Goal: Use online tool/utility: Use online tool/utility

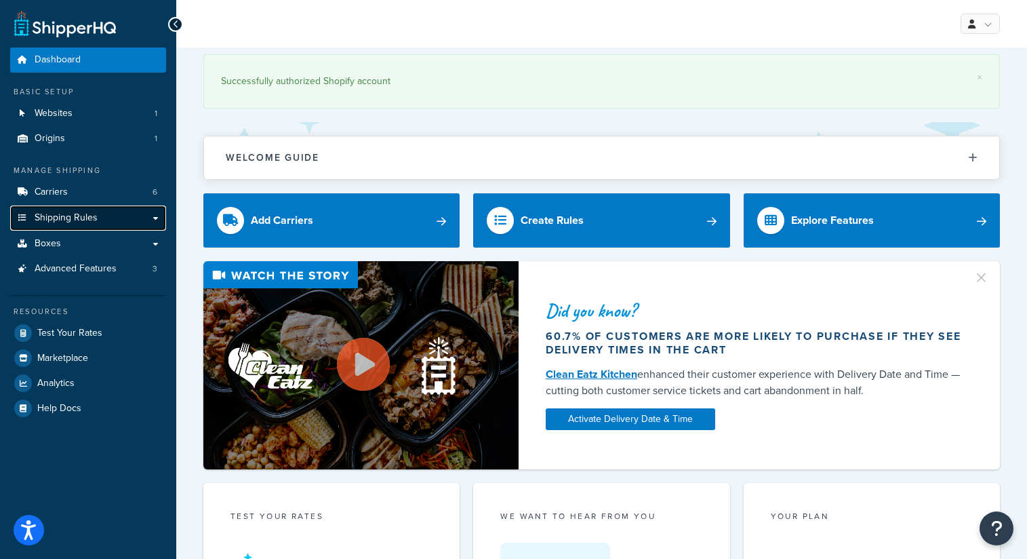
click at [81, 218] on span "Shipping Rules" at bounding box center [66, 218] width 63 height 12
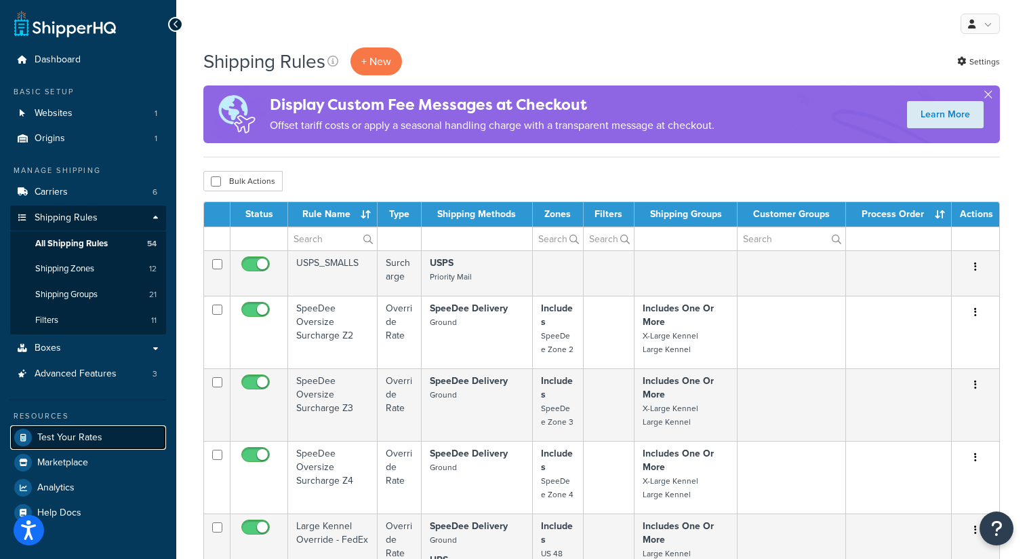
click at [87, 432] on span "Test Your Rates" at bounding box center [69, 438] width 65 height 12
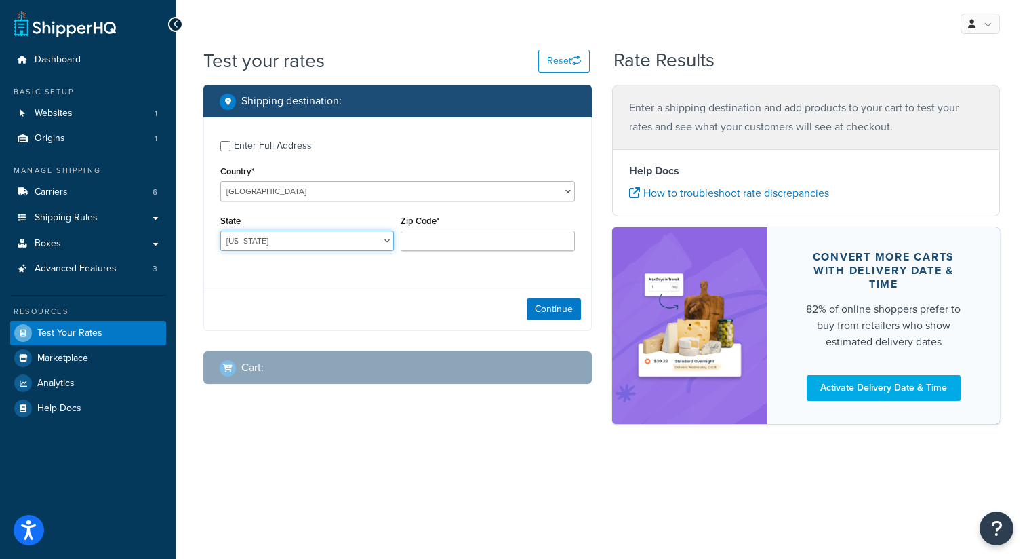
click at [362, 242] on select "Alabama Alaska American Samoa Arizona Arkansas Armed Forces Americas Armed Forc…" at bounding box center [307, 241] width 174 height 20
select select "TX"
click at [449, 243] on input "Zip Code*" at bounding box center [488, 241] width 174 height 20
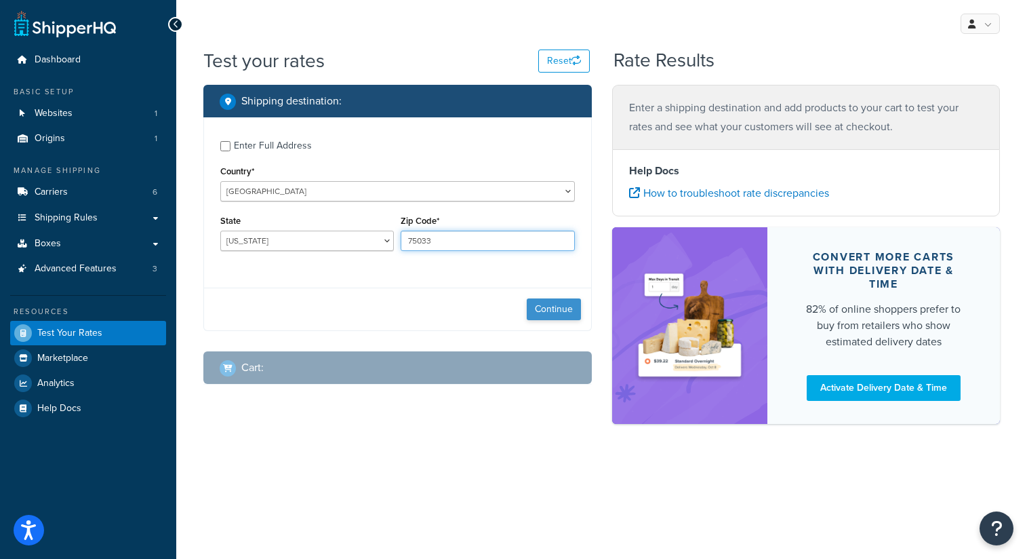
type input "75033"
click at [553, 309] on button "Continue" at bounding box center [554, 309] width 54 height 22
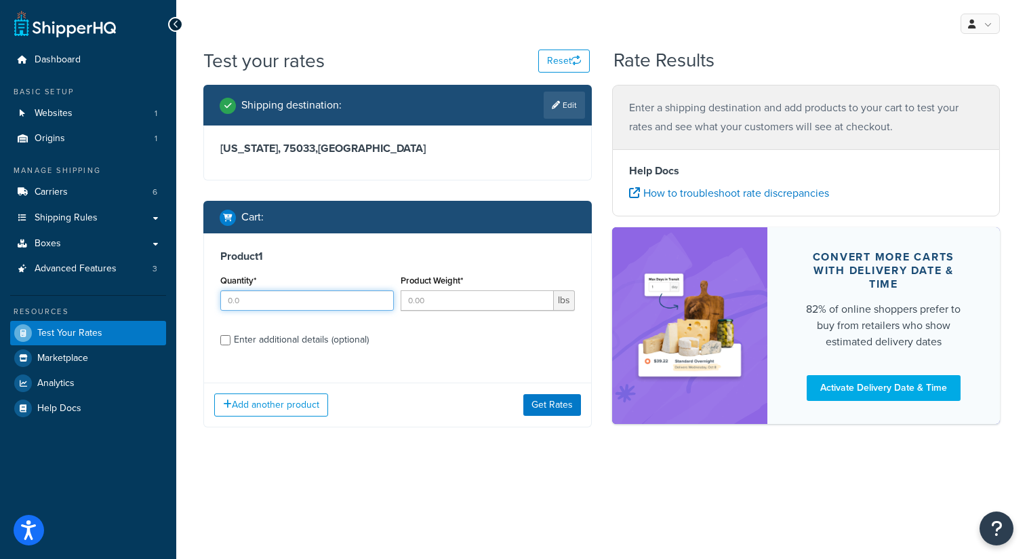
click at [288, 303] on input "Quantity*" at bounding box center [307, 300] width 174 height 20
type input "1"
click at [300, 339] on div "Enter additional details (optional)" at bounding box center [301, 339] width 135 height 19
click at [231, 339] on input "Enter additional details (optional)" at bounding box center [225, 340] width 10 height 10
checkbox input "true"
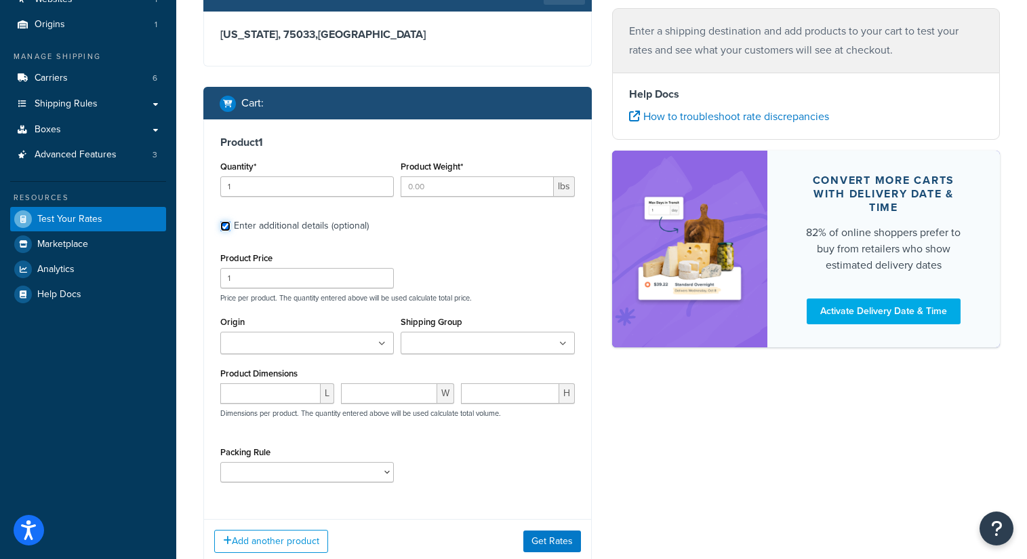
scroll to position [117, 0]
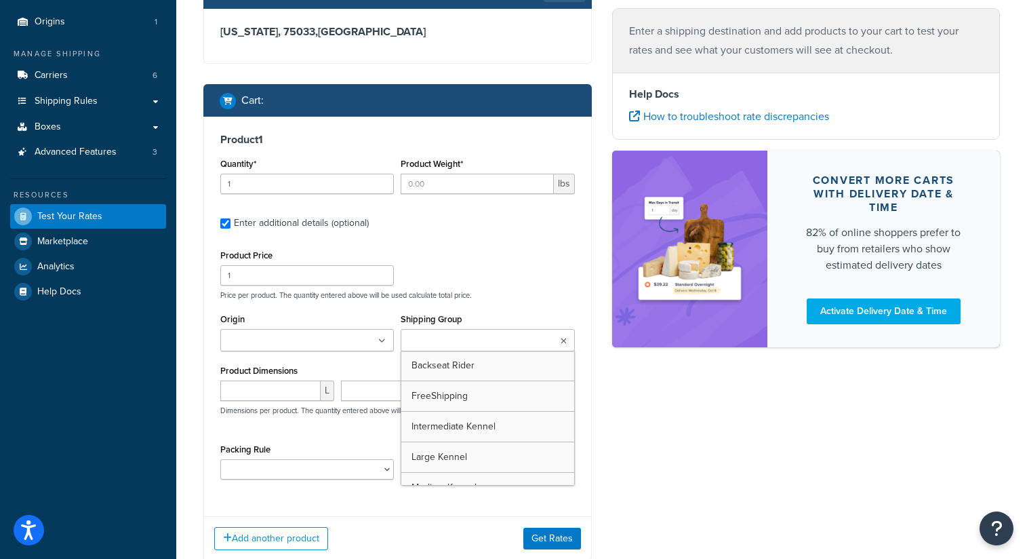
click at [448, 338] on input "Shipping Group" at bounding box center [465, 341] width 120 height 15
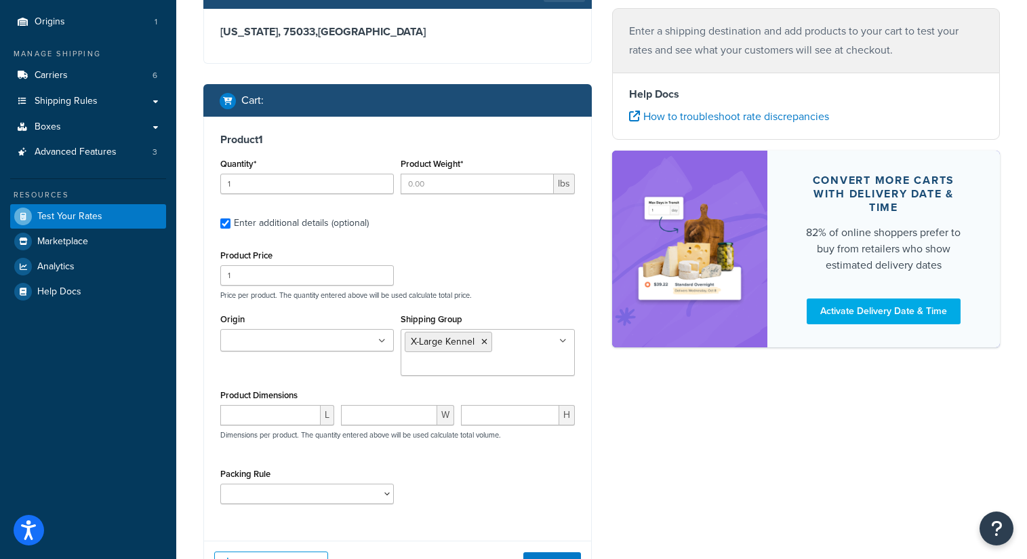
click at [530, 289] on div "Product Price 1 Price per product. The quantity entered above will be used calc…" at bounding box center [397, 273] width 361 height 54
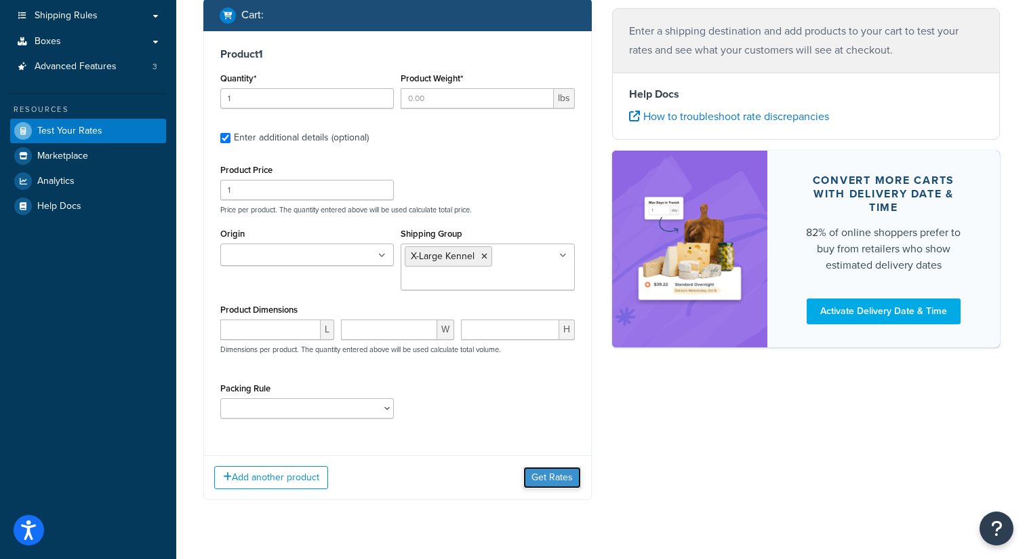
scroll to position [201, 0]
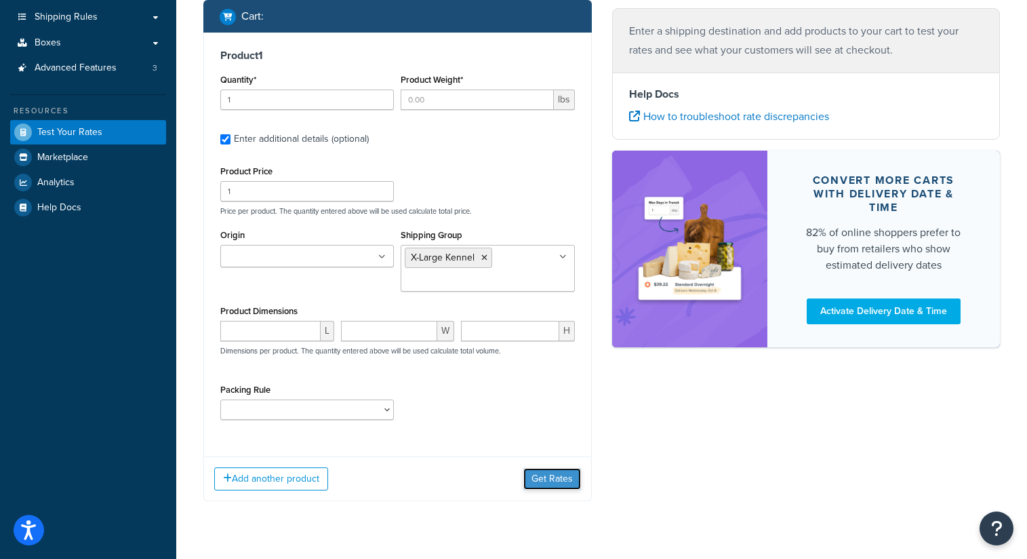
click at [556, 477] on button "Get Rates" at bounding box center [553, 479] width 58 height 22
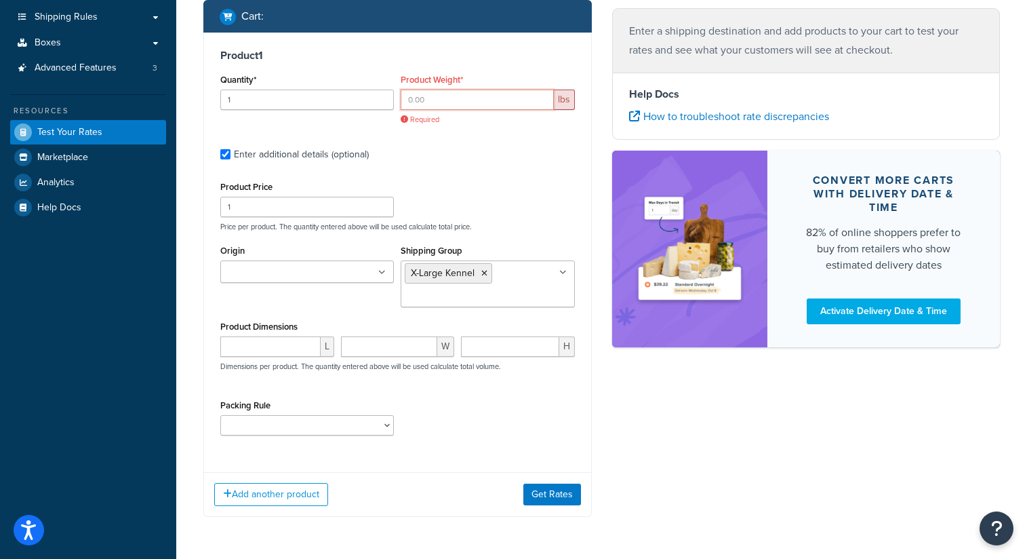
click at [443, 98] on input "Product Weight*" at bounding box center [477, 100] width 153 height 20
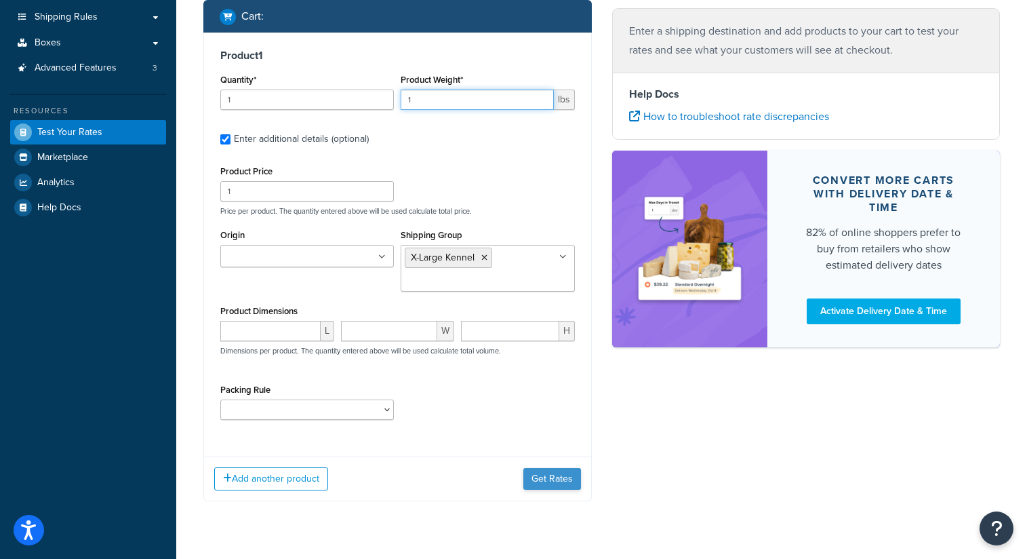
type input "1"
click at [543, 481] on button "Get Rates" at bounding box center [553, 479] width 58 height 22
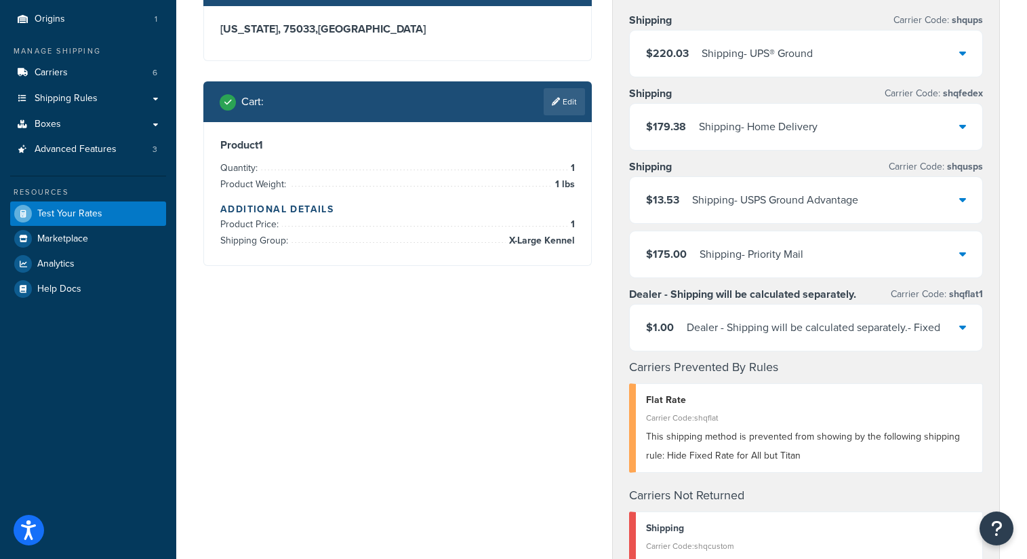
scroll to position [101, 0]
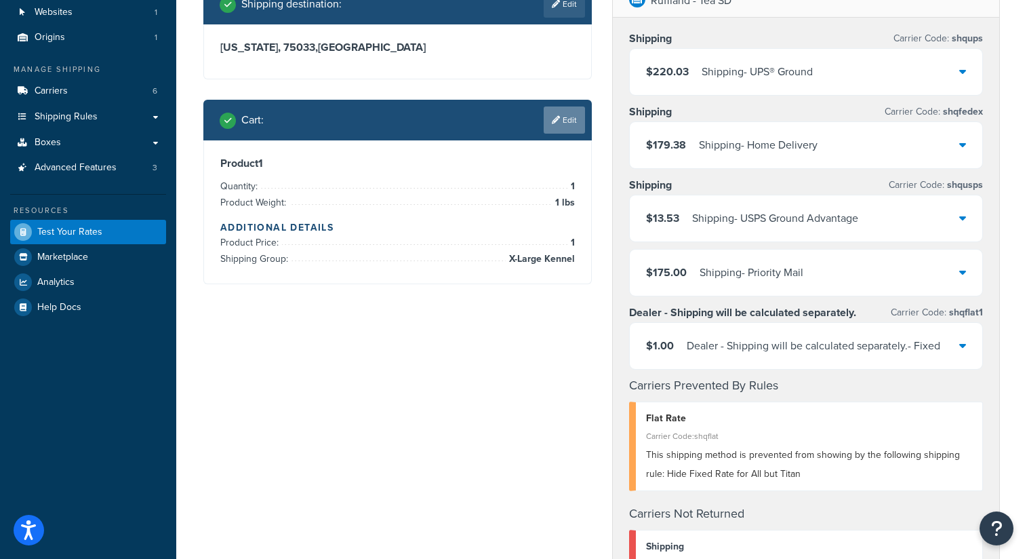
click at [559, 120] on link "Edit" at bounding box center [564, 119] width 41 height 27
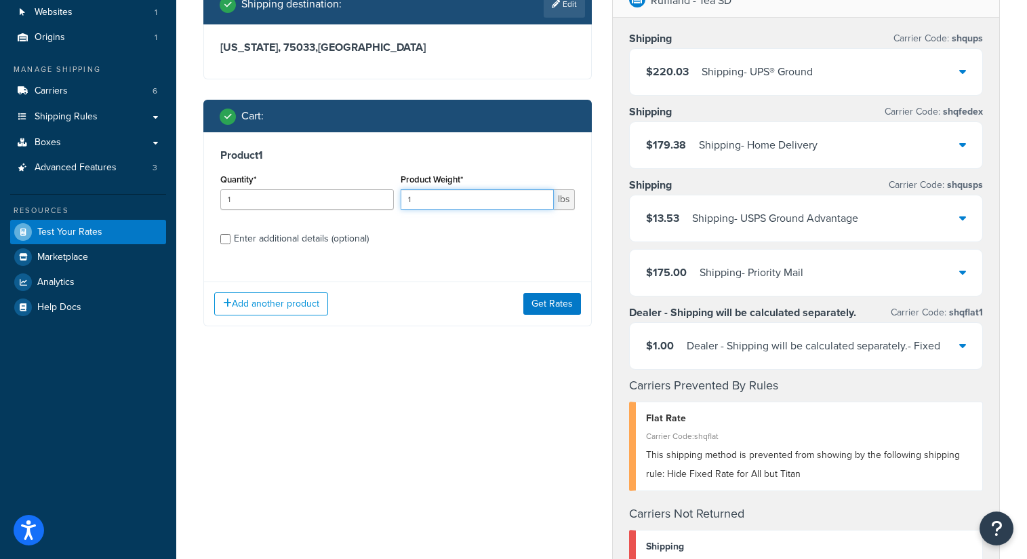
click at [465, 197] on input "1" at bounding box center [477, 199] width 153 height 20
type input "55"
click at [557, 306] on button "Get Rates" at bounding box center [553, 304] width 58 height 22
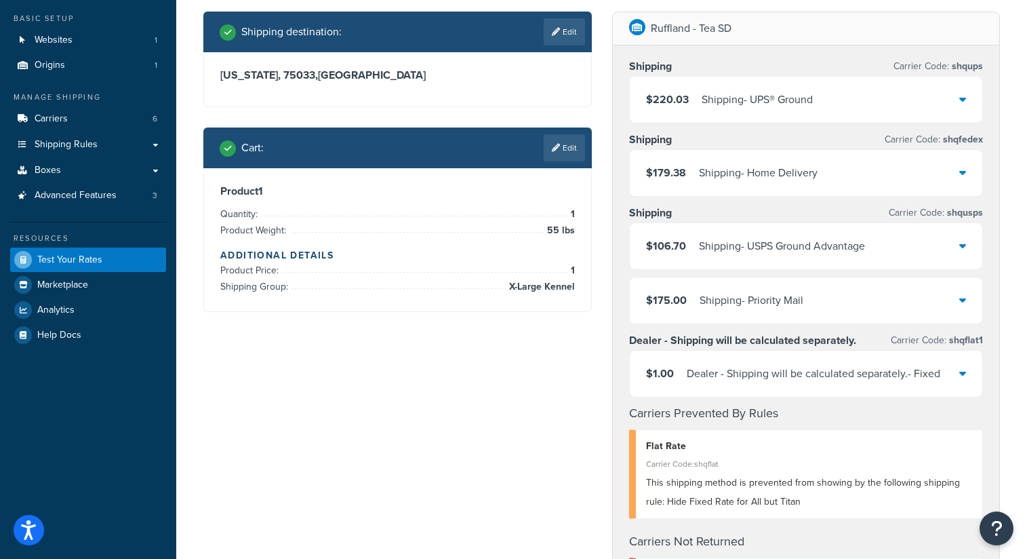
scroll to position [74, 0]
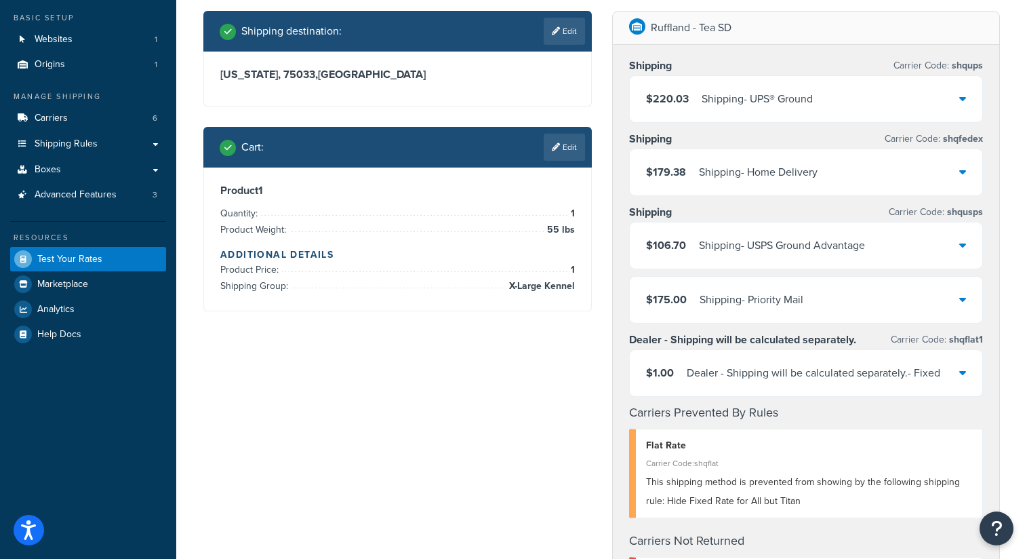
click at [960, 303] on icon at bounding box center [963, 299] width 7 height 11
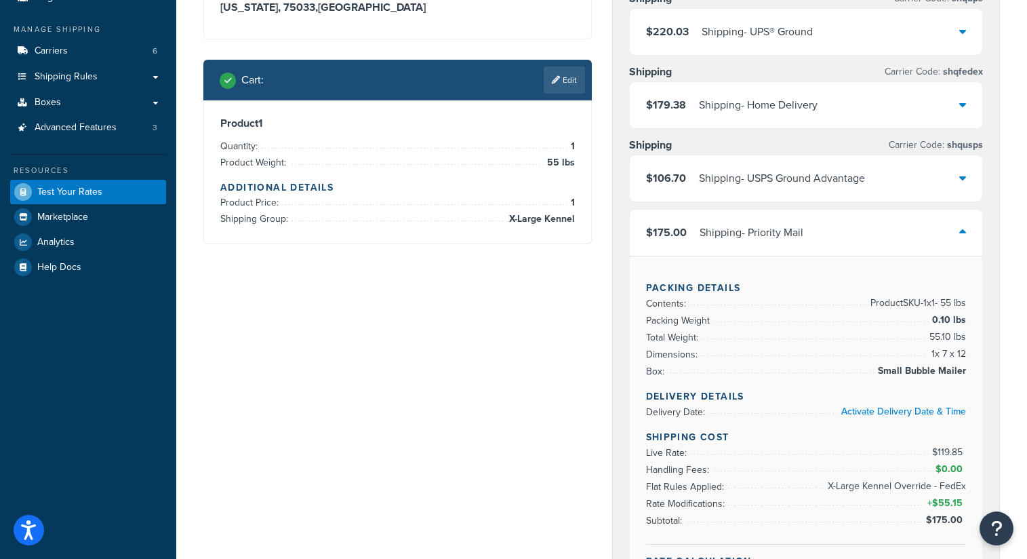
scroll to position [132, 0]
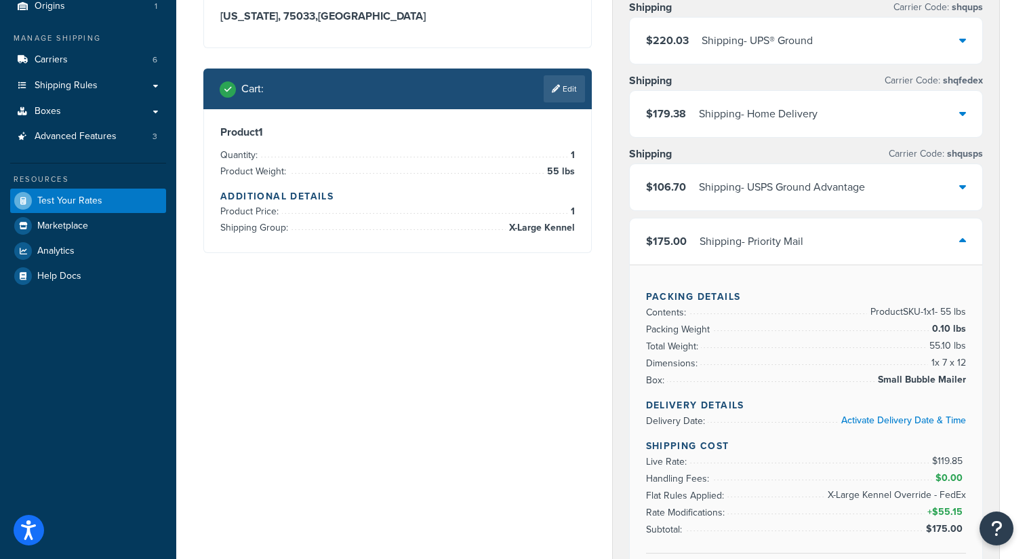
click at [965, 246] on icon at bounding box center [963, 240] width 7 height 11
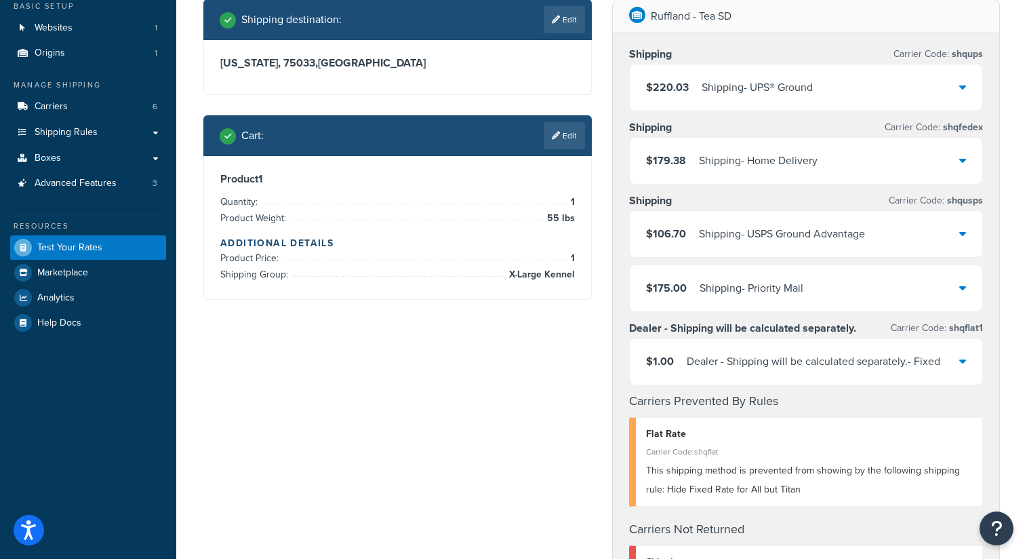
scroll to position [73, 0]
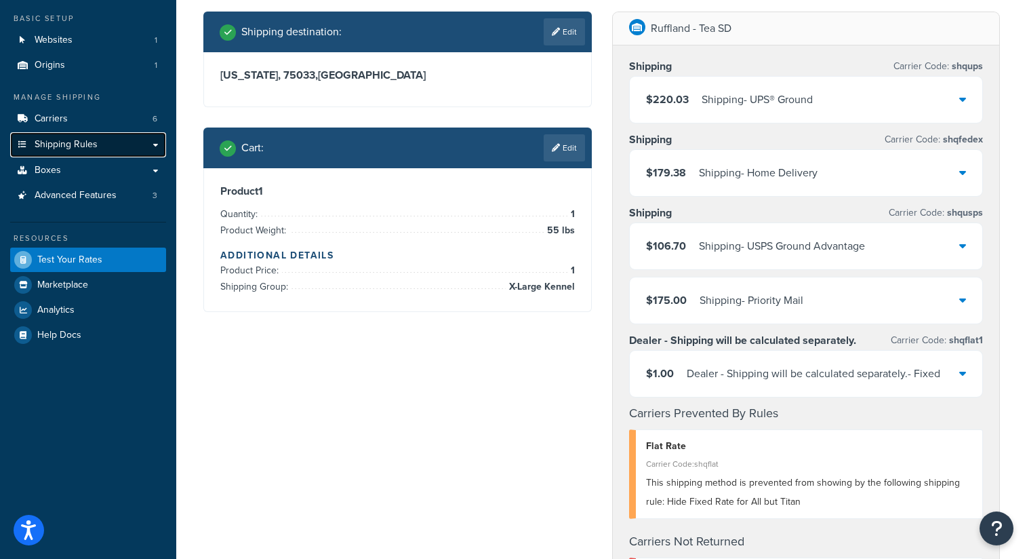
click at [85, 152] on link "Shipping Rules" at bounding box center [88, 144] width 156 height 25
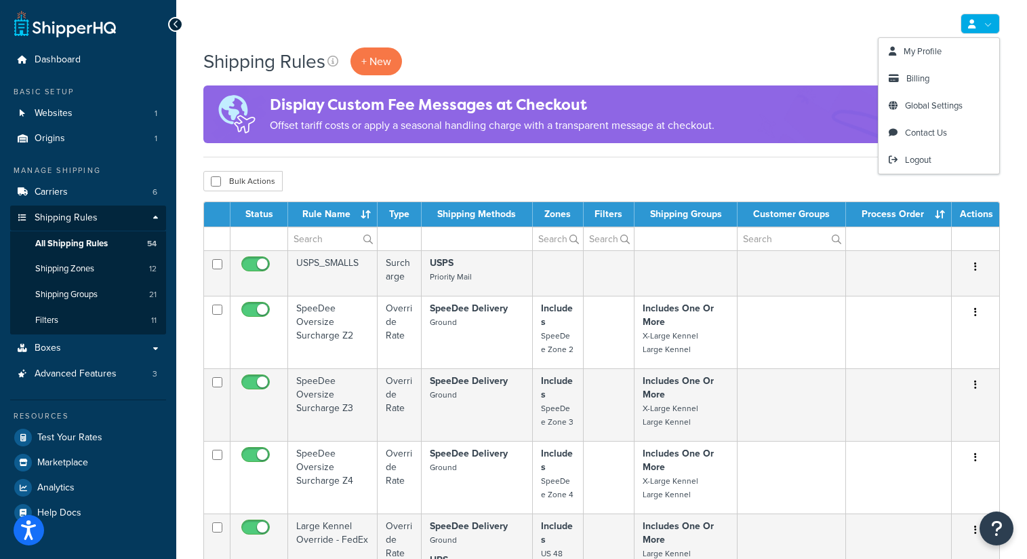
click at [980, 22] on link at bounding box center [980, 24] width 39 height 20
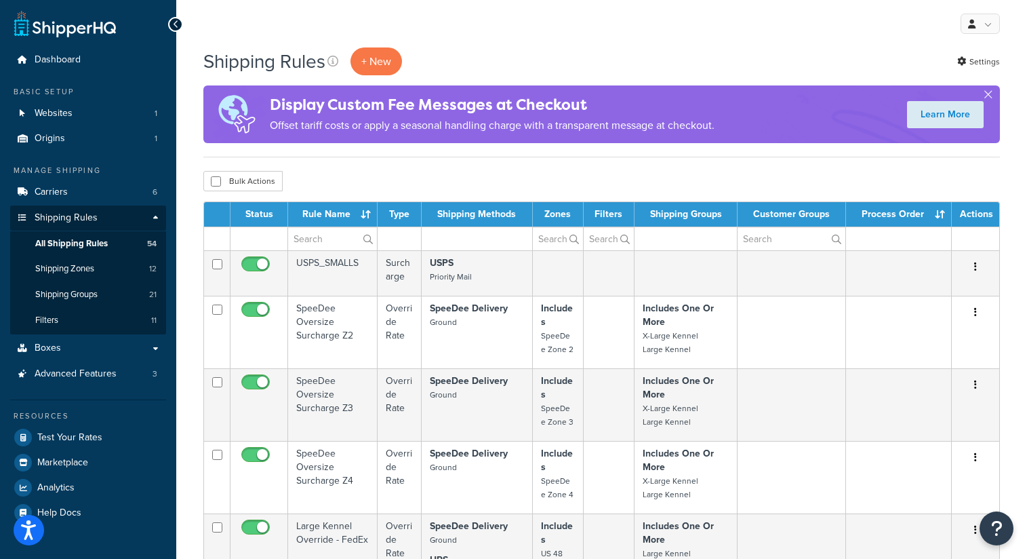
click at [724, 177] on div "Bulk Actions Duplicate [GEOGRAPHIC_DATA]" at bounding box center [601, 181] width 797 height 20
click at [989, 96] on button "button" at bounding box center [988, 97] width 3 height 3
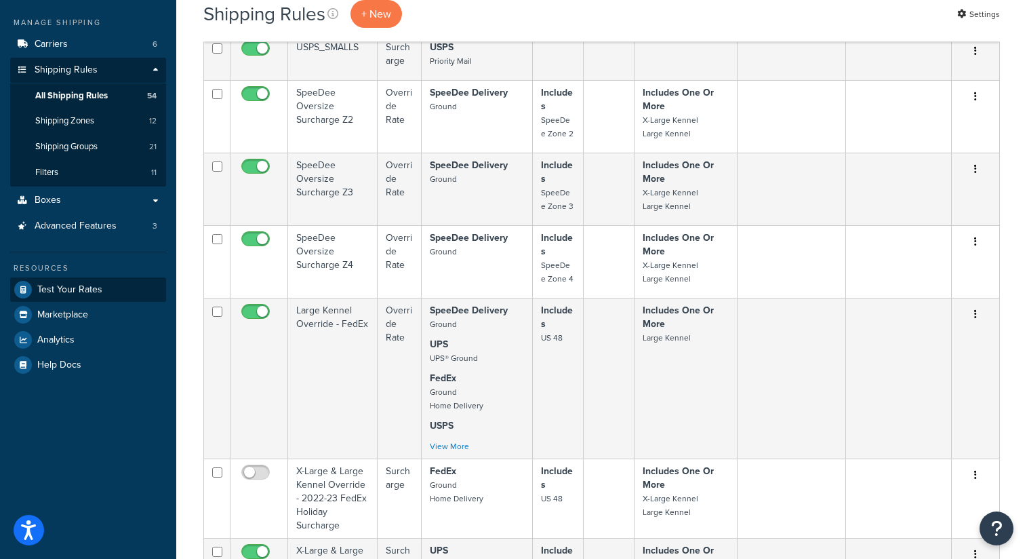
scroll to position [147, 0]
click at [96, 290] on span "Test Your Rates" at bounding box center [69, 291] width 65 height 12
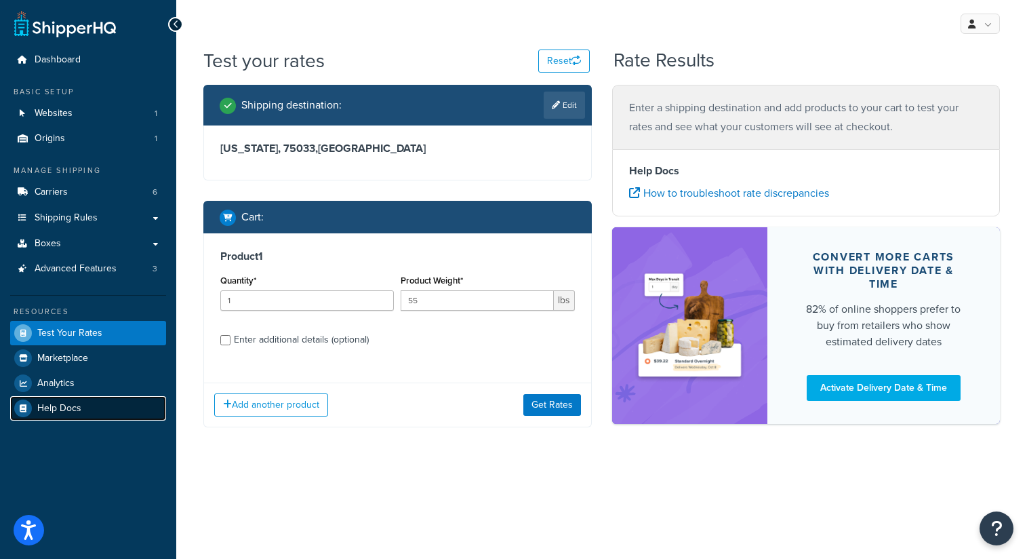
click at [79, 406] on span "Help Docs" at bounding box center [59, 409] width 44 height 12
